Goal: Task Accomplishment & Management: Manage account settings

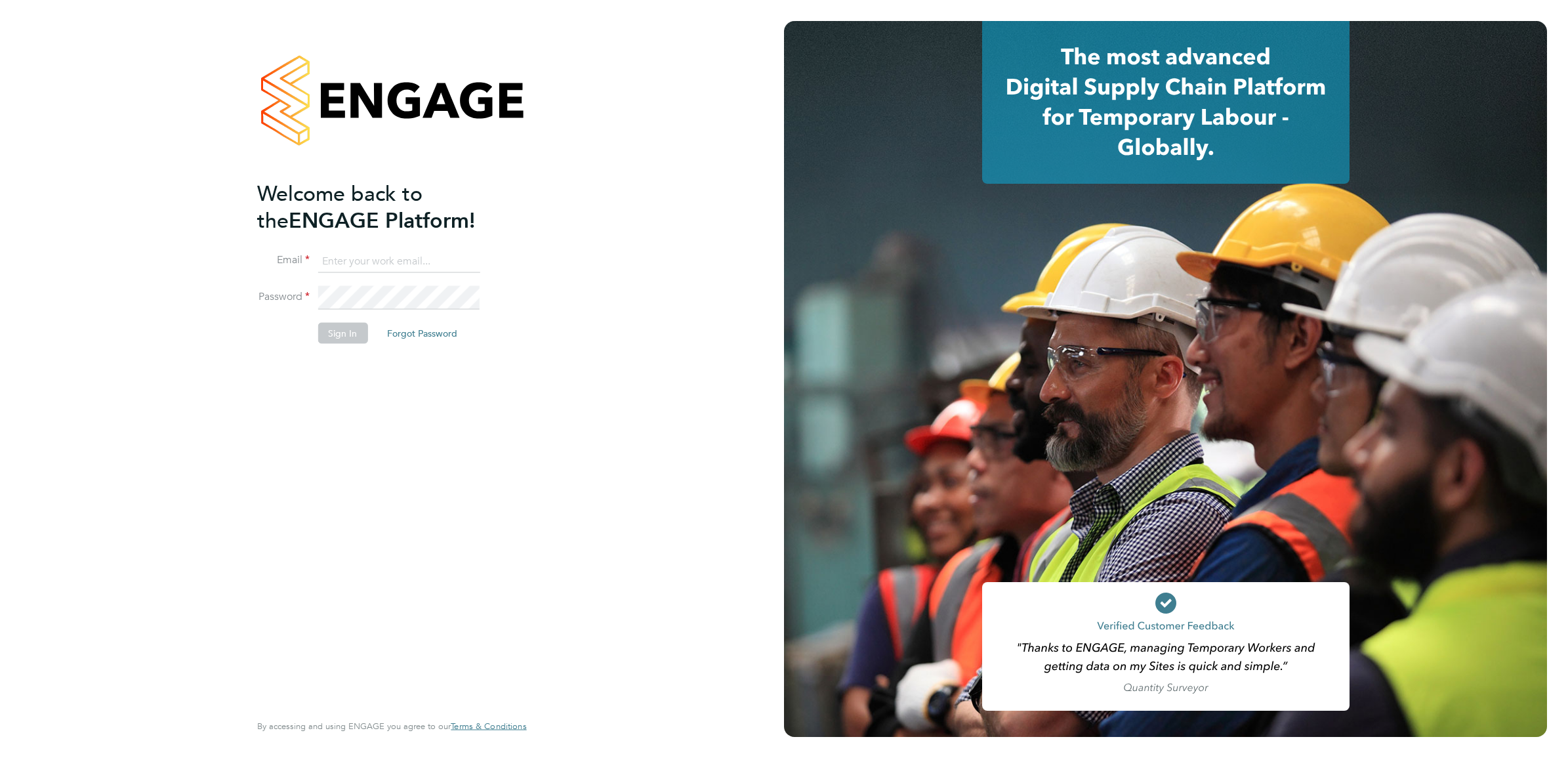
type input "[PERSON_NAME][EMAIL_ADDRESS][PERSON_NAME][DOMAIN_NAME]"
click at [342, 336] on button "Sign In" at bounding box center [342, 333] width 50 height 21
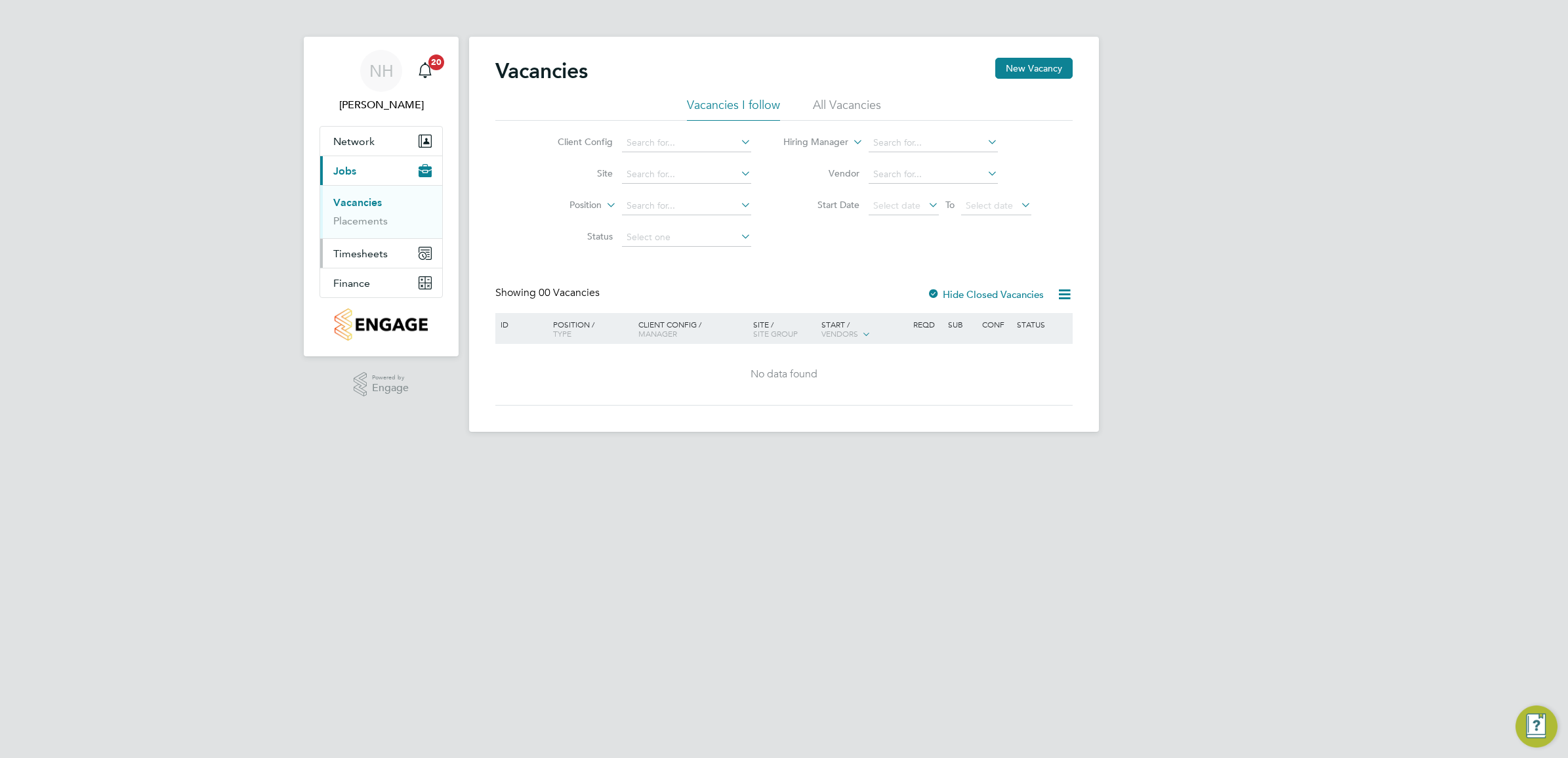
click at [346, 253] on span "Timesheets" at bounding box center [361, 253] width 55 height 12
click at [368, 229] on link "Timesheets" at bounding box center [361, 231] width 55 height 12
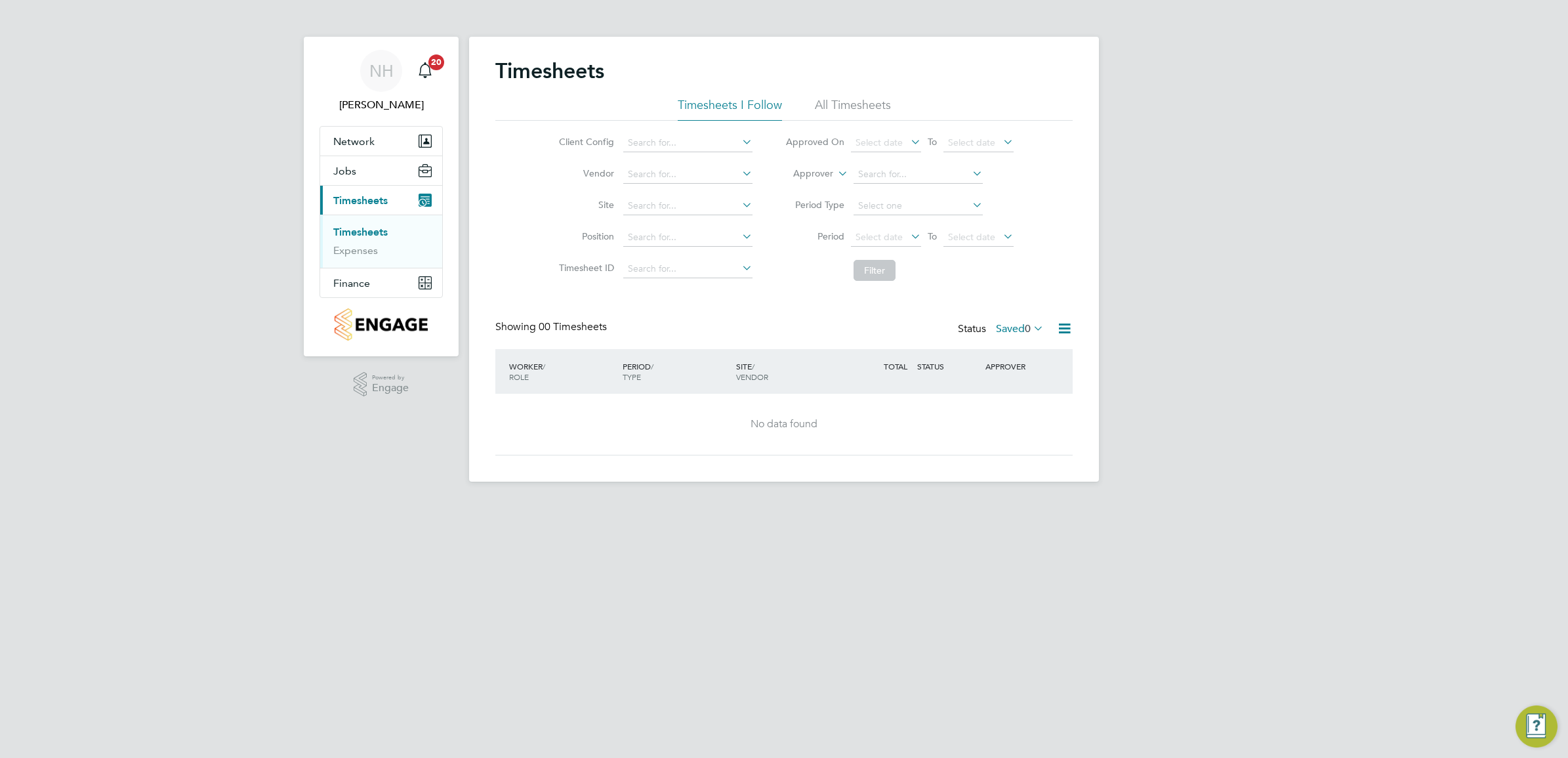
click at [384, 234] on link "Timesheets" at bounding box center [361, 231] width 55 height 12
click at [1011, 329] on label "Saved 0" at bounding box center [1020, 329] width 48 height 13
click at [1012, 386] on li "Submitted" at bounding box center [1002, 389] width 60 height 18
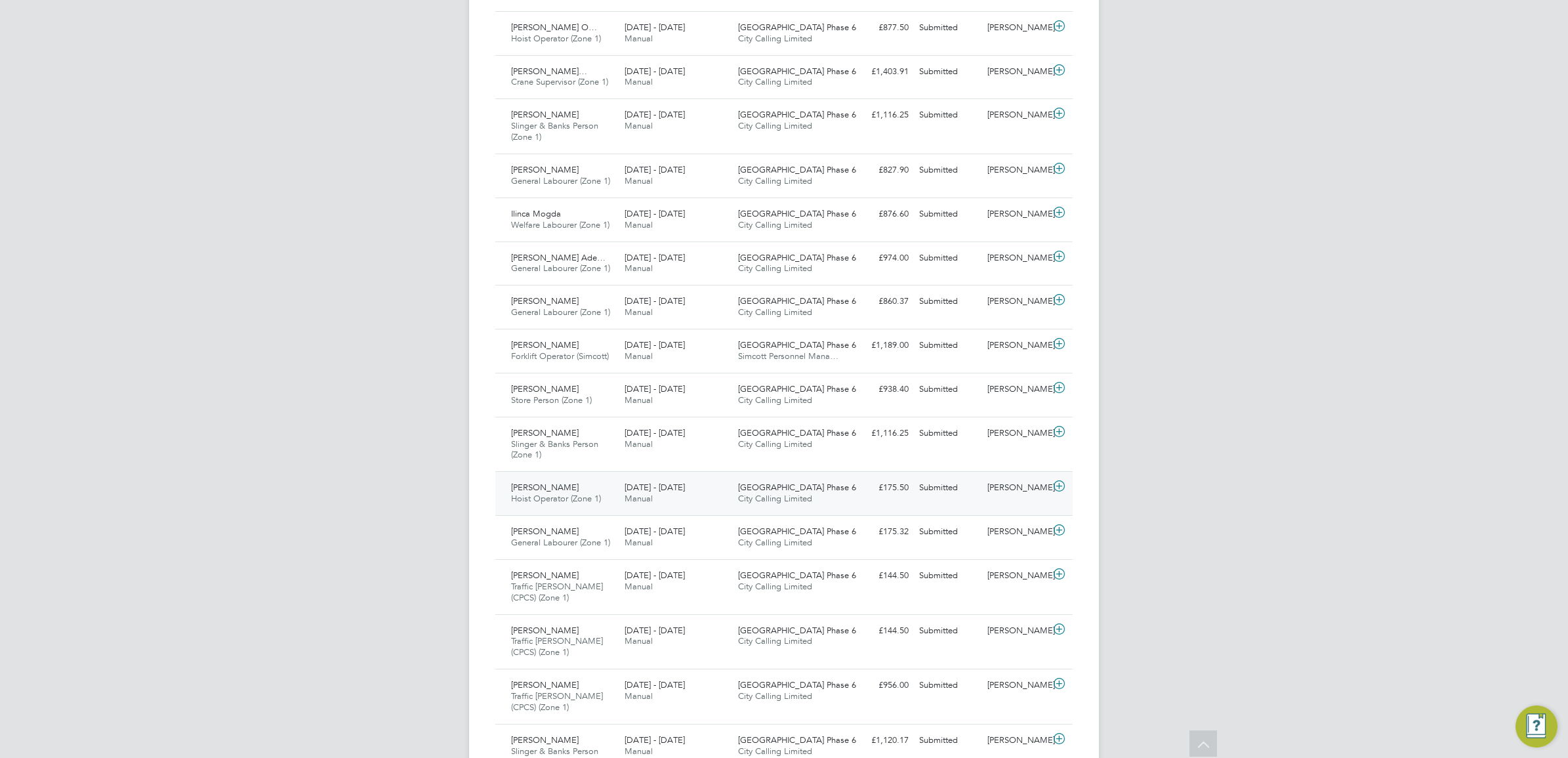
click at [1017, 486] on div "Nikki Hobden" at bounding box center [1016, 488] width 68 height 22
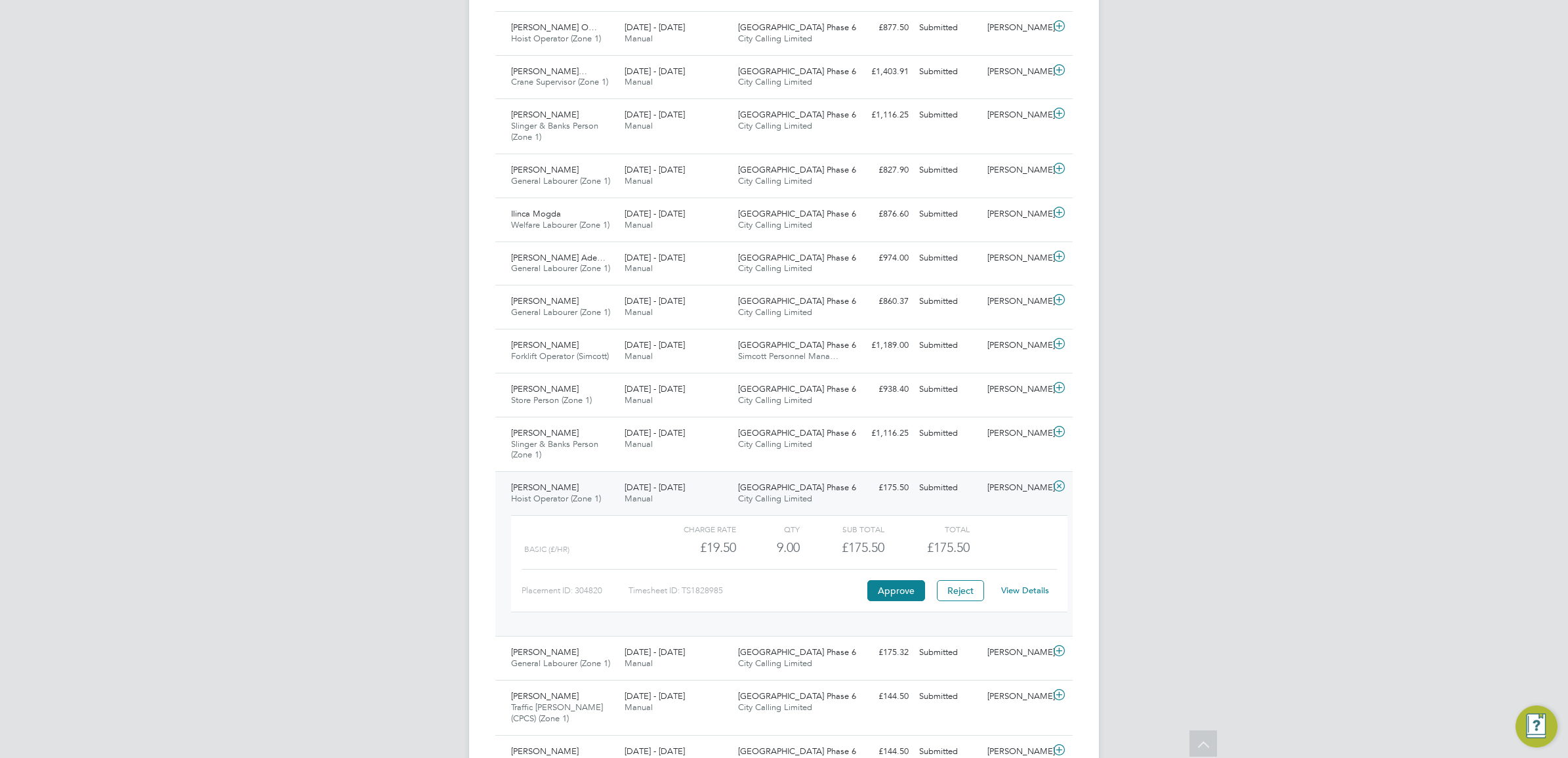
click at [1033, 594] on link "View Details" at bounding box center [1025, 589] width 48 height 11
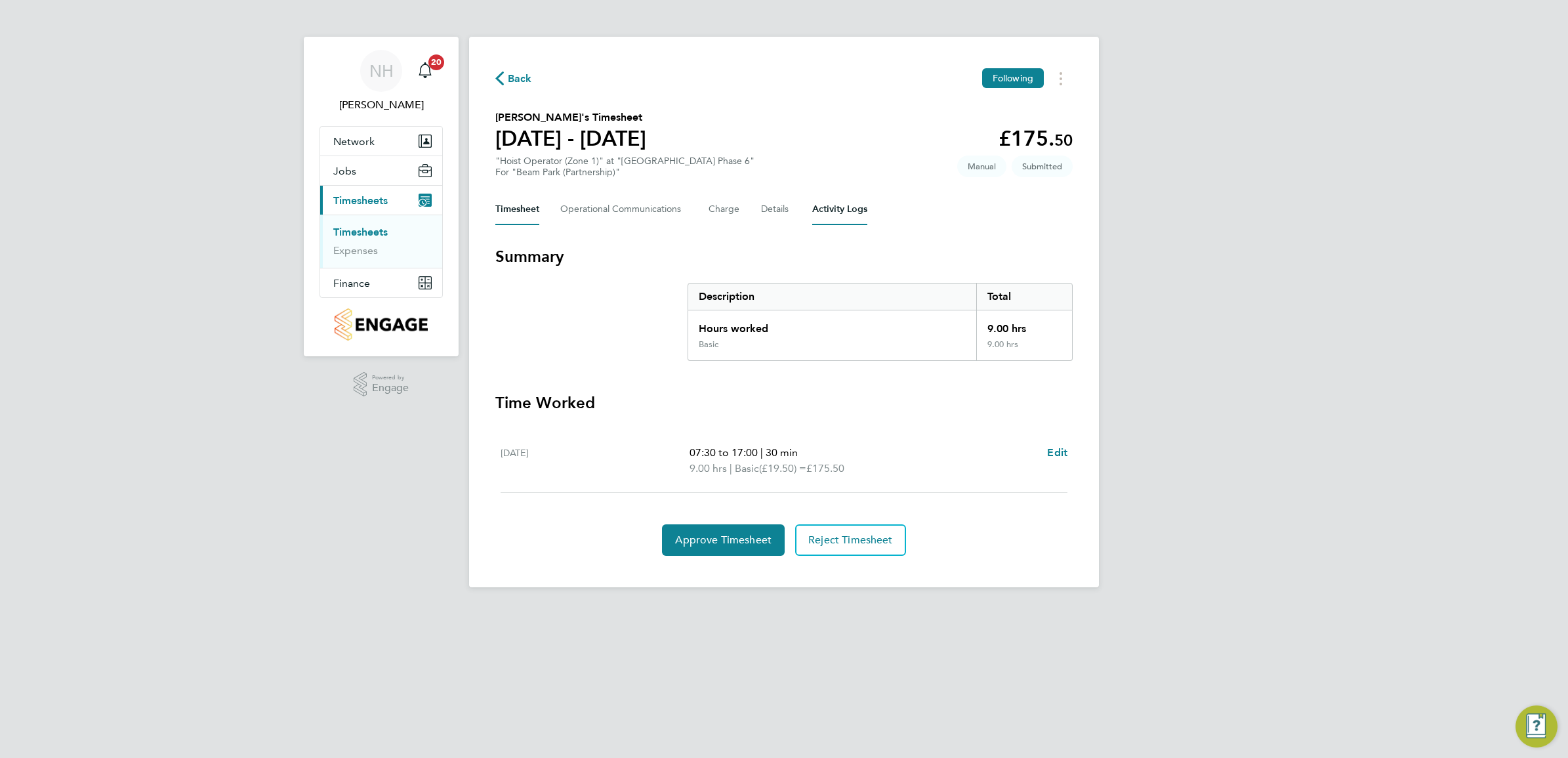
click at [821, 213] on Logs-tab "Activity Logs" at bounding box center [840, 210] width 56 height 31
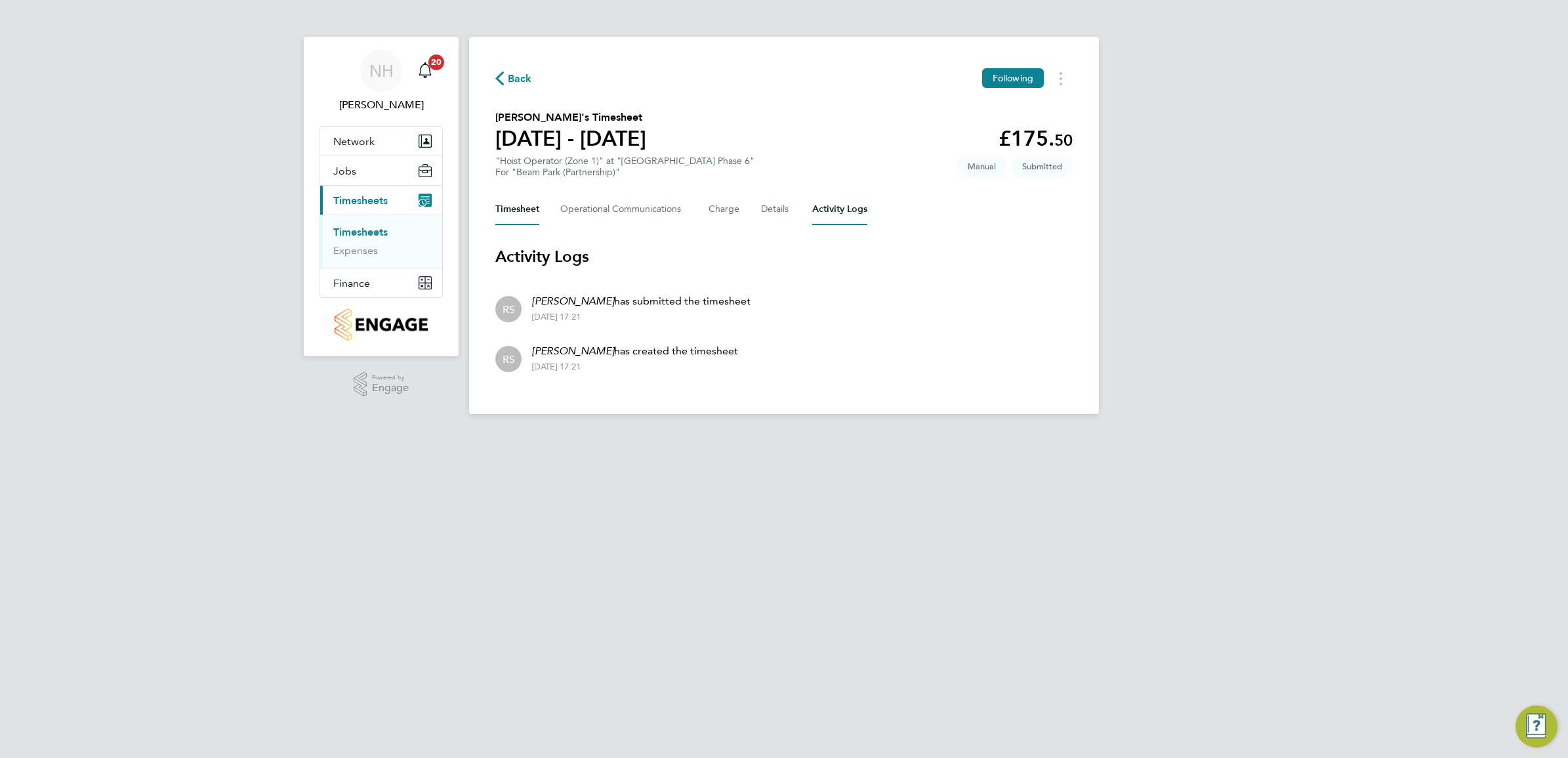
click at [520, 206] on button "Timesheet" at bounding box center [517, 210] width 44 height 31
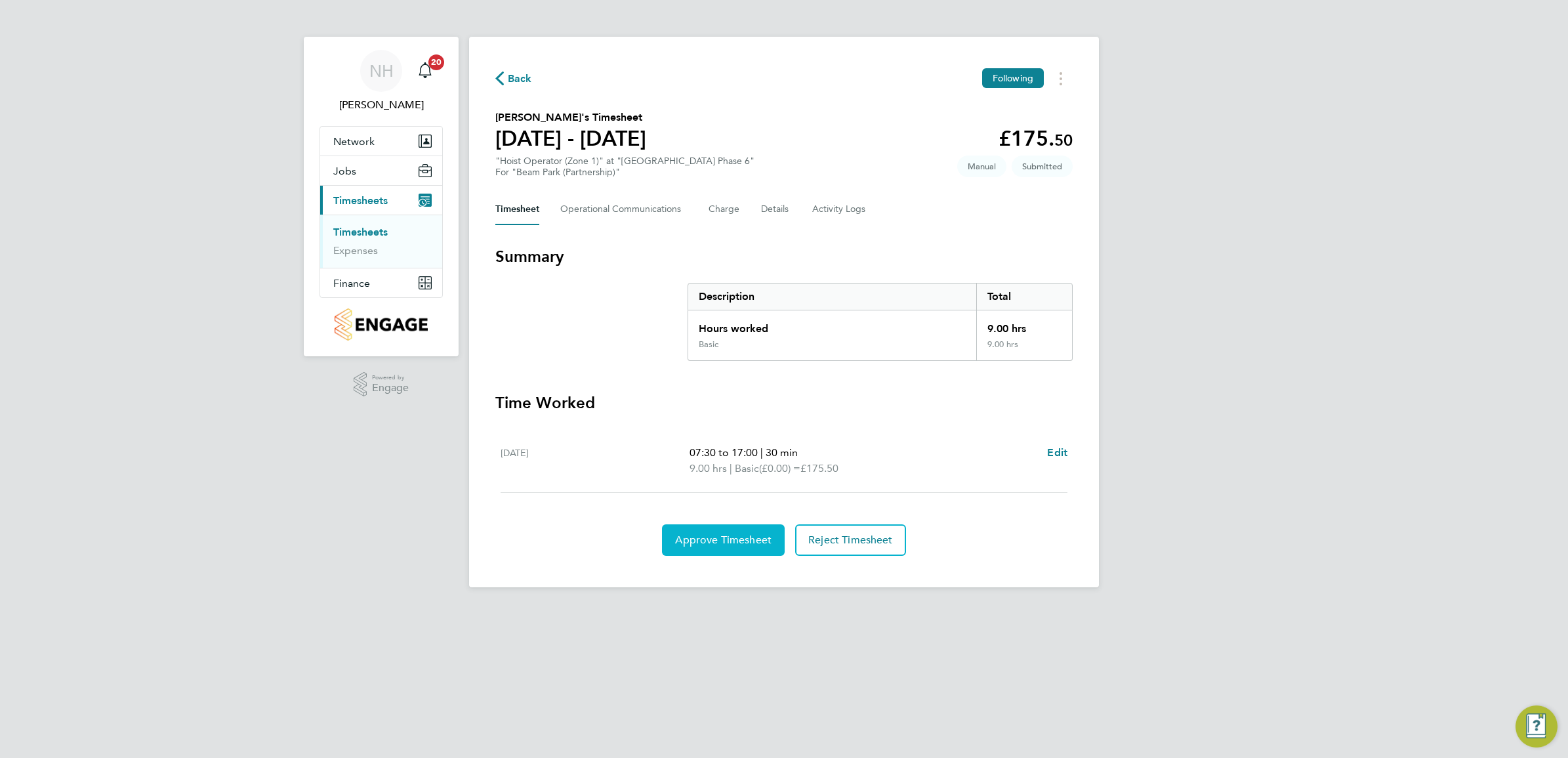
click at [710, 538] on span "Approve Timesheet" at bounding box center [724, 540] width 96 height 13
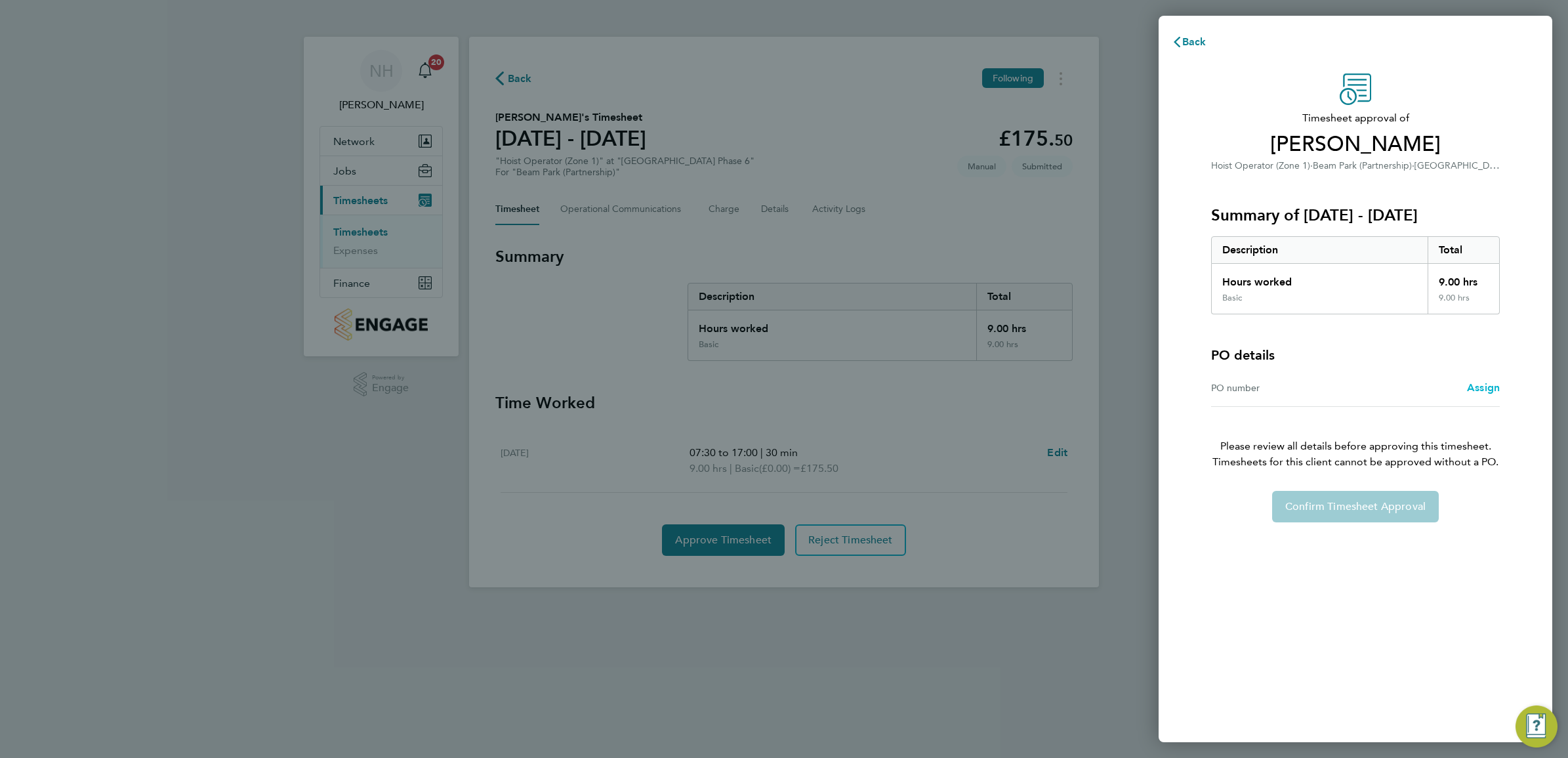
click at [1474, 387] on span "Assign" at bounding box center [1483, 387] width 33 height 12
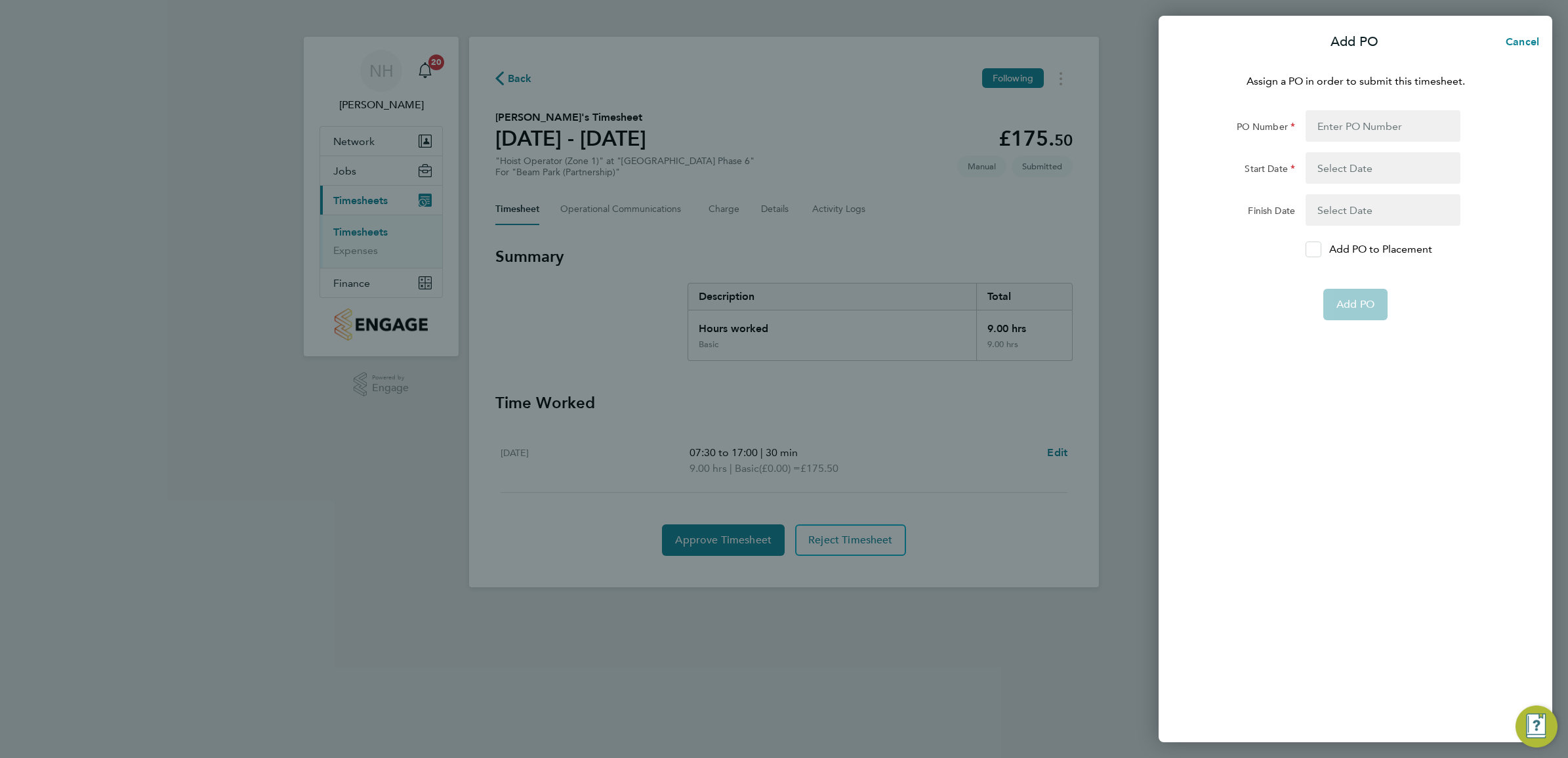
click at [1317, 248] on icon at bounding box center [1314, 249] width 10 height 8
click at [1319, 249] on input "Add PO to Placement" at bounding box center [1319, 249] width 0 height 0
click at [1348, 119] on input "PO Number" at bounding box center [1383, 126] width 155 height 31
type input "H66979"
type input "02 Sep 24"
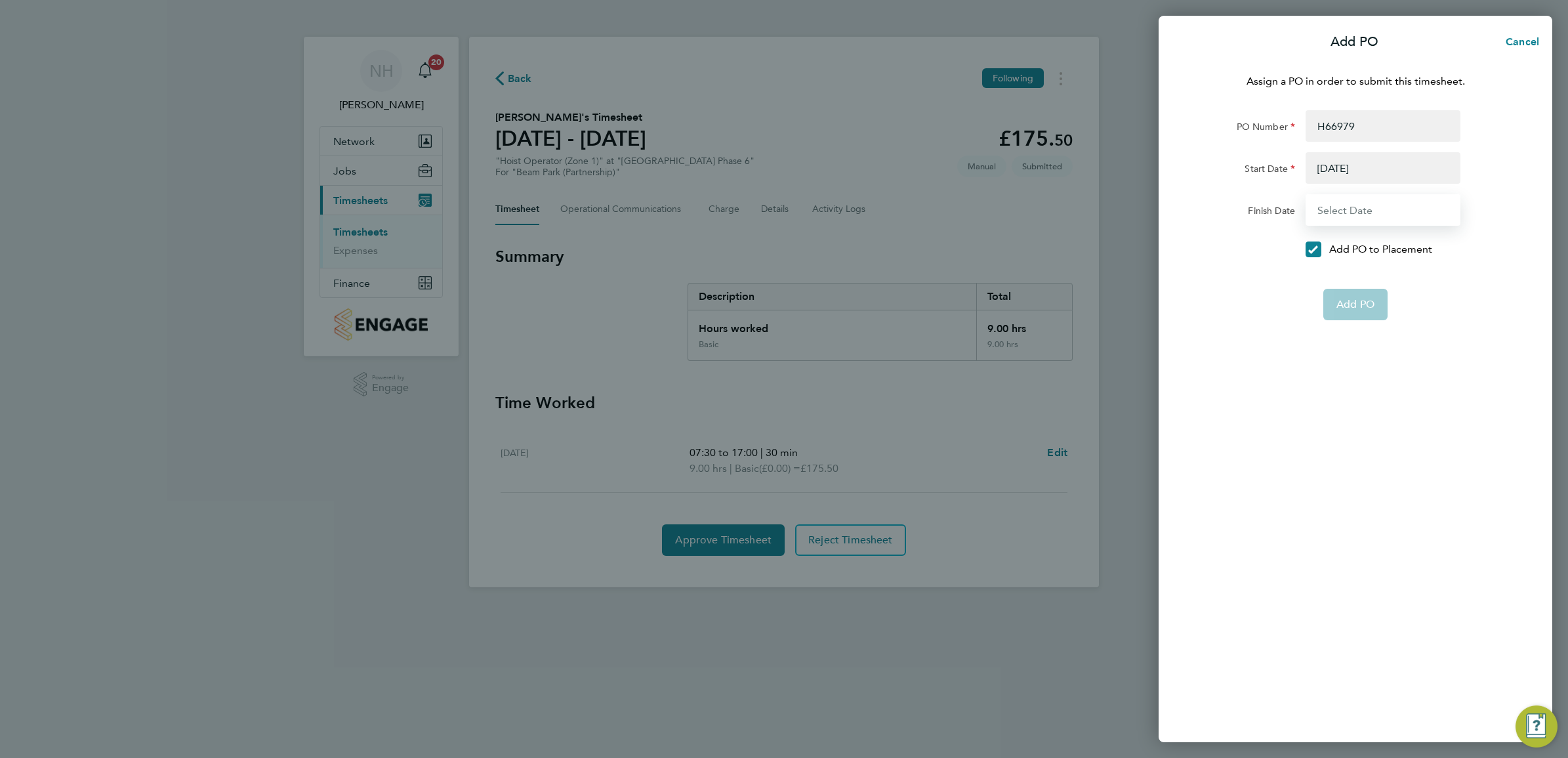
type input "31 Dec 26"
click at [1352, 269] on span "Add PO" at bounding box center [1356, 273] width 38 height 13
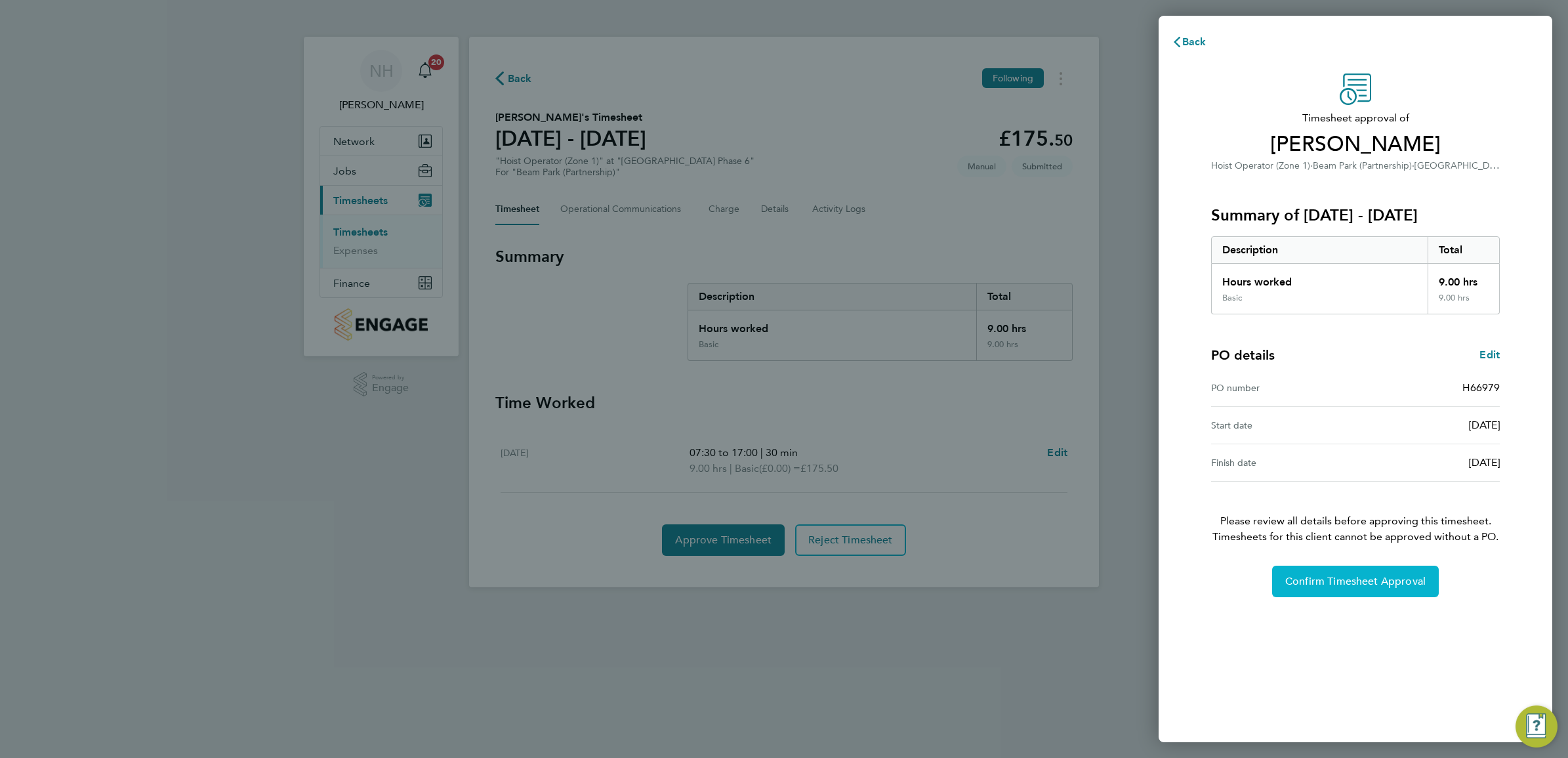
click at [1356, 568] on button "Confirm Timesheet Approval" at bounding box center [1355, 582] width 167 height 31
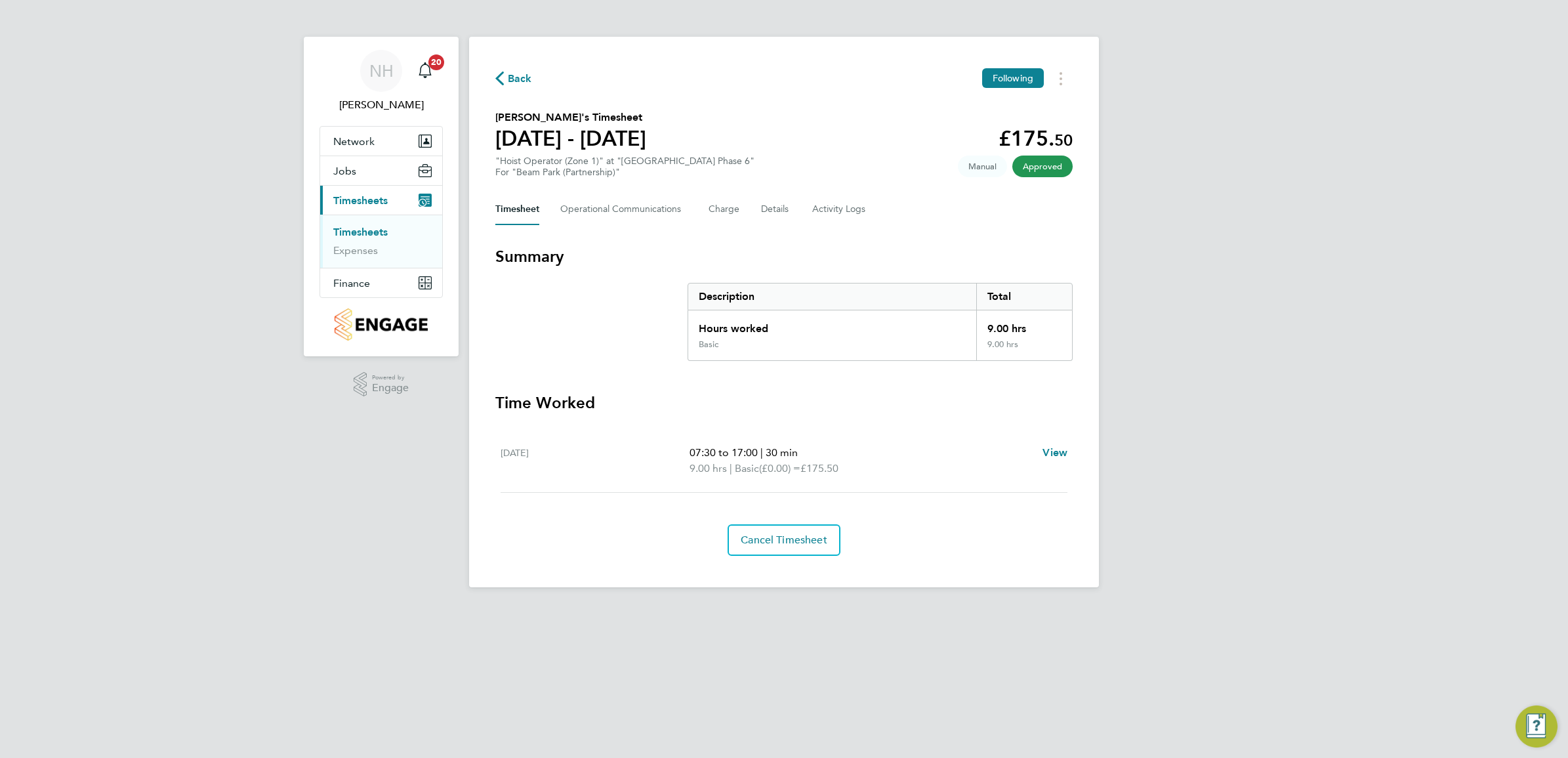
click at [516, 80] on span "Back" at bounding box center [520, 79] width 24 height 16
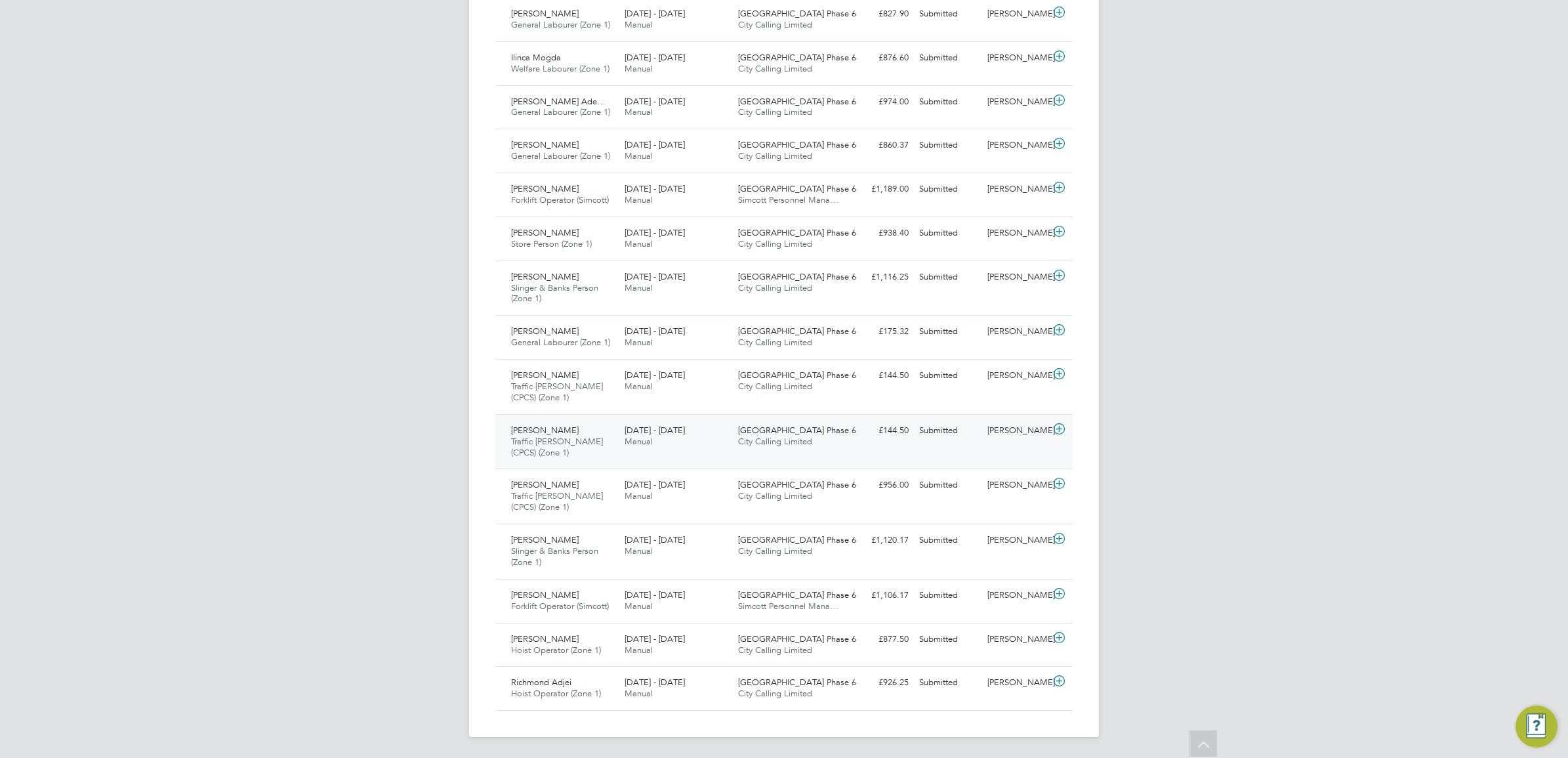
click at [1014, 427] on div "Nikki Hobden" at bounding box center [1016, 431] width 68 height 22
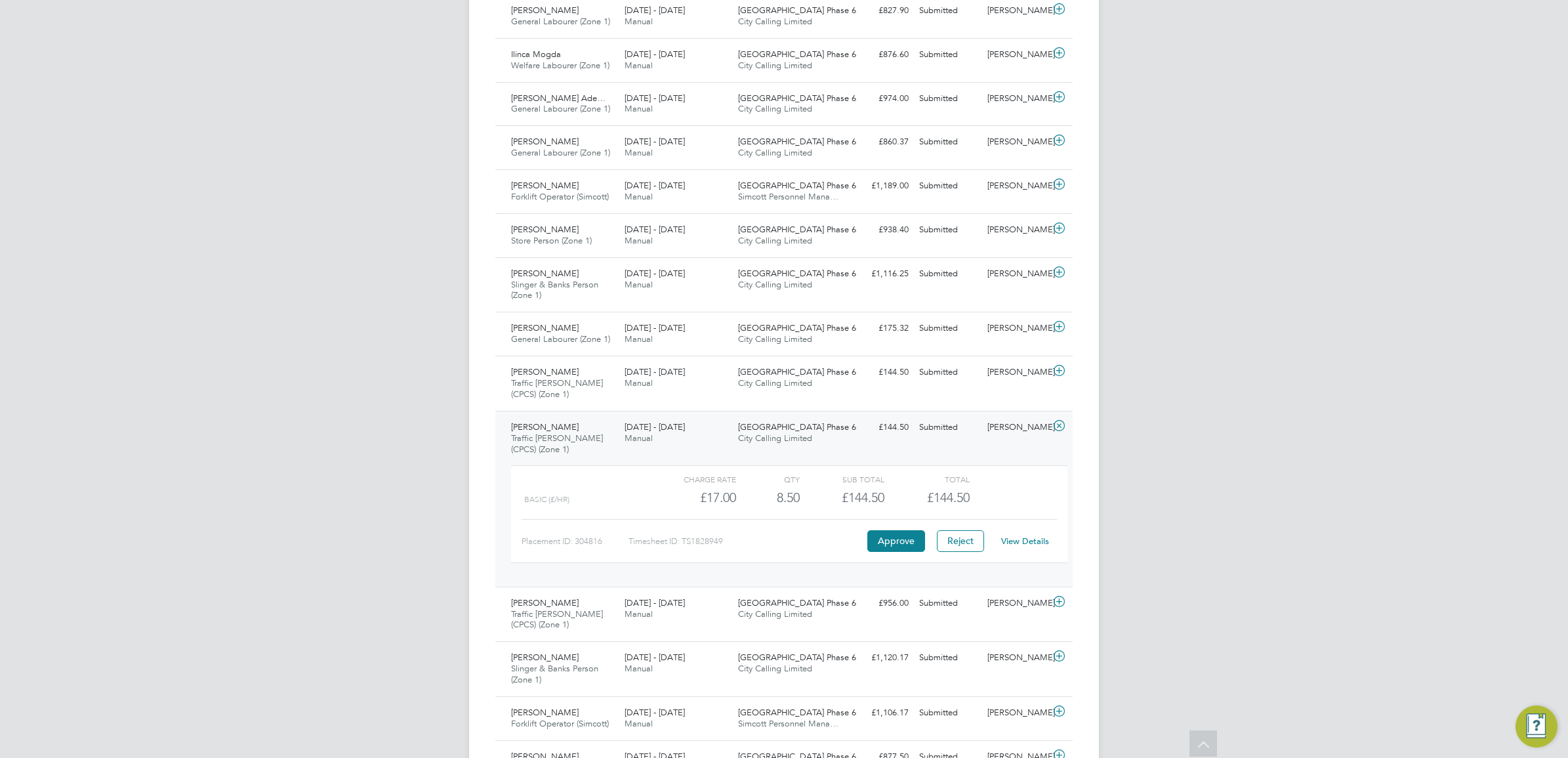
click at [1024, 543] on link "View Details" at bounding box center [1025, 540] width 48 height 11
